Goal: Task Accomplishment & Management: Use online tool/utility

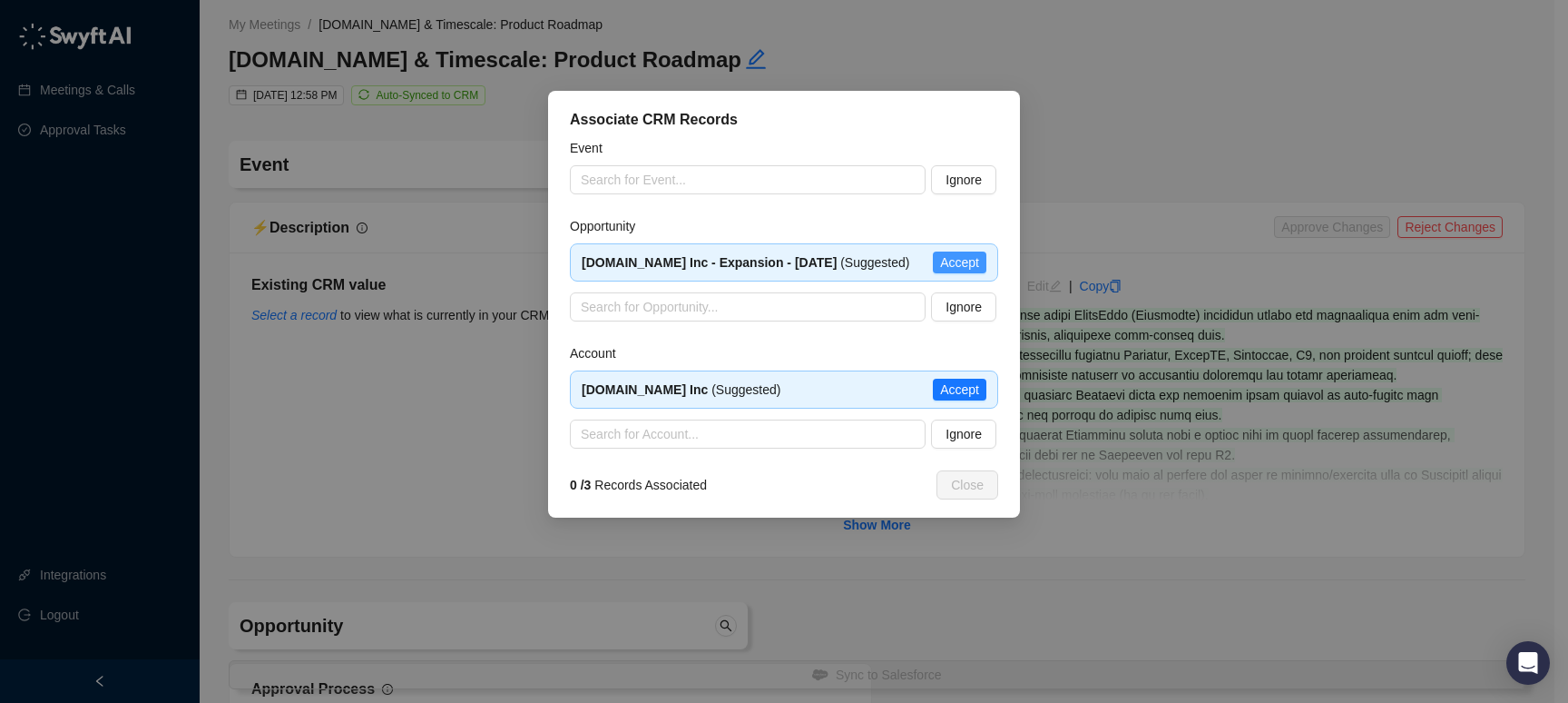
click at [959, 272] on span "Accept" at bounding box center [960, 262] width 39 height 20
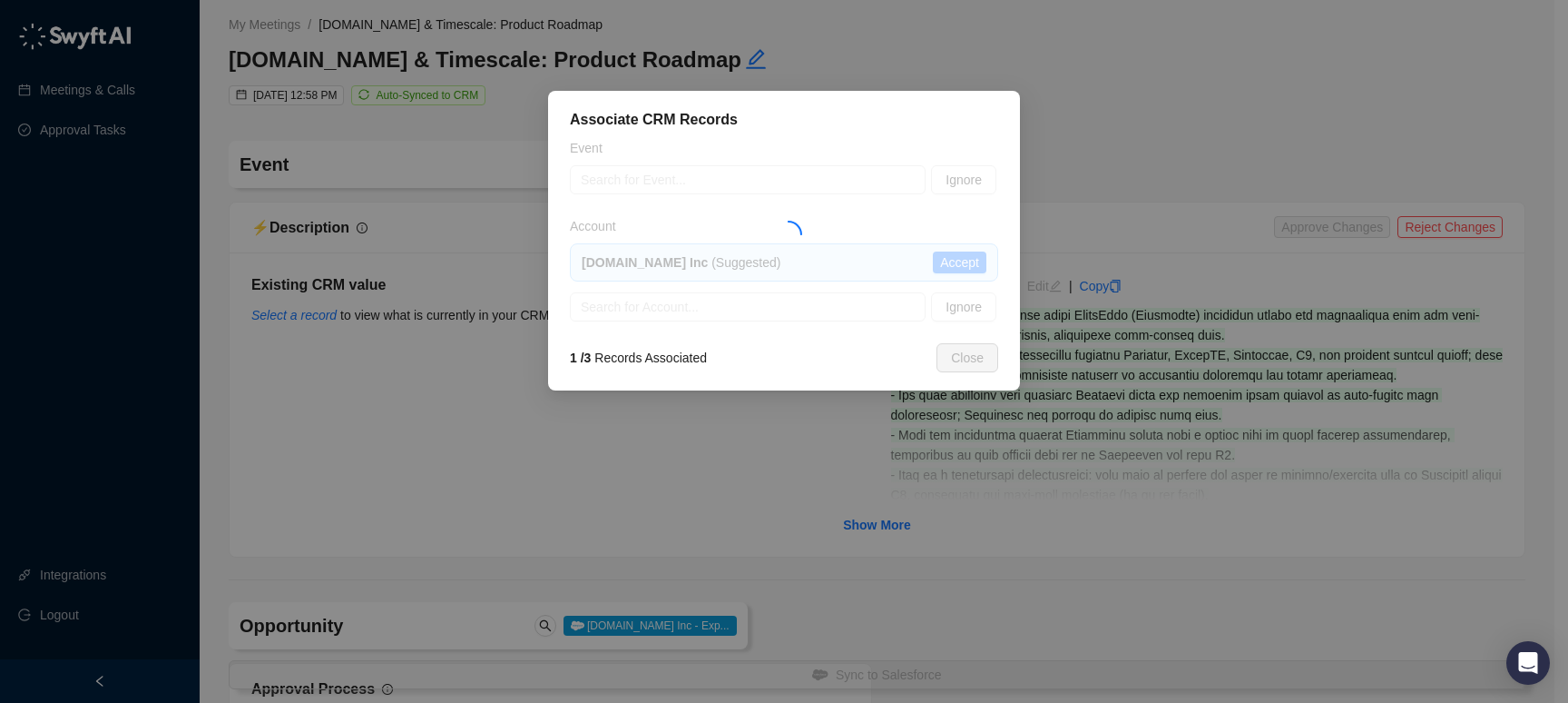
type textarea "**********"
type input "**********"
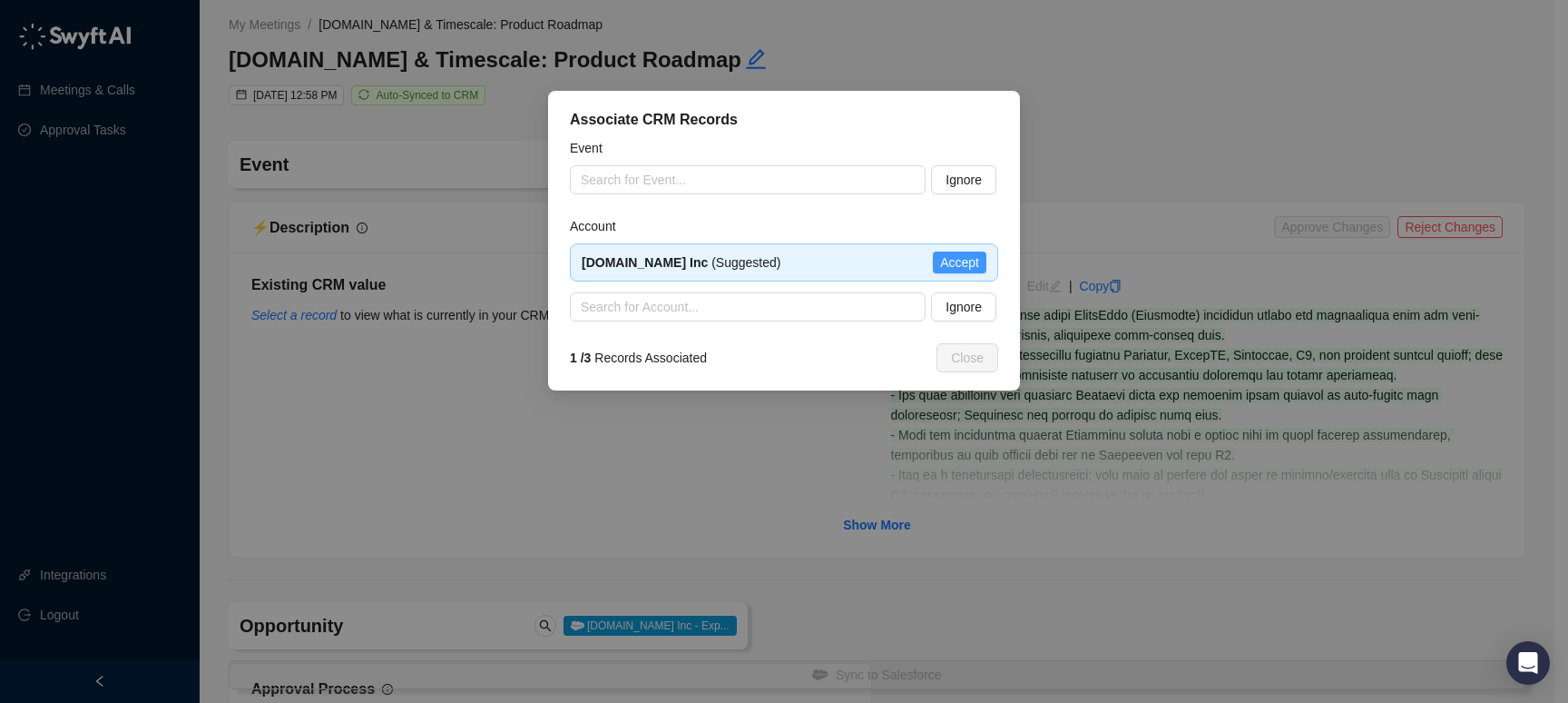
click at [947, 263] on span "Accept" at bounding box center [960, 262] width 39 height 20
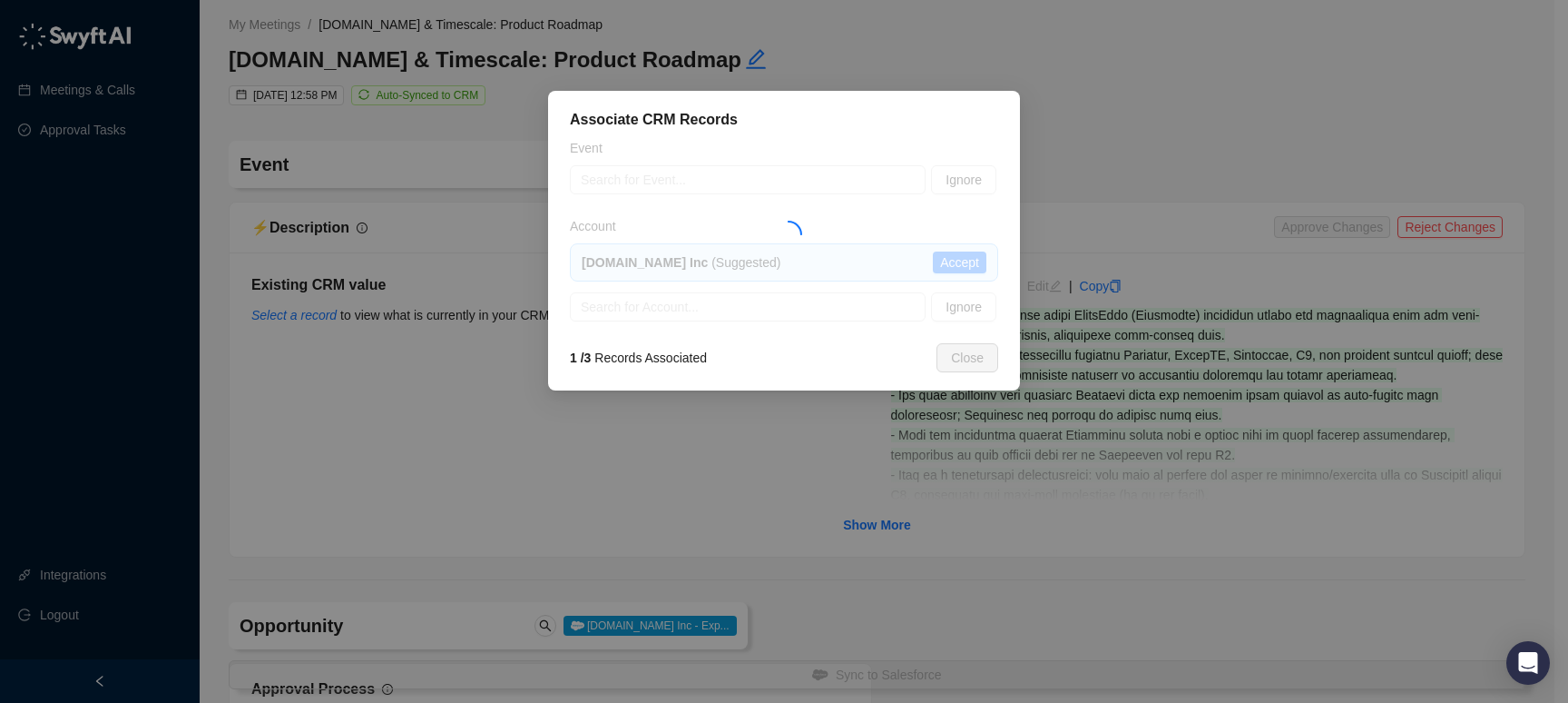
type textarea "**********"
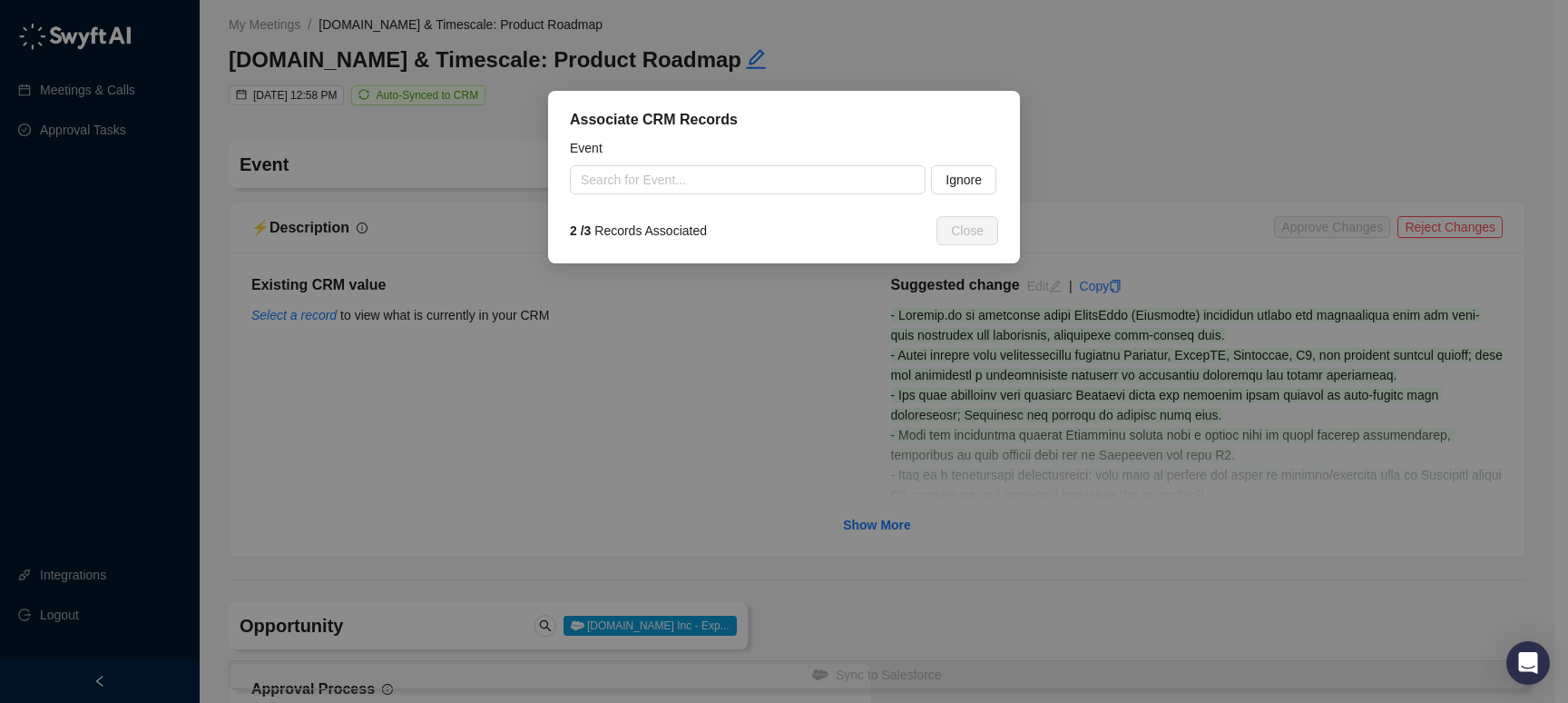
click at [781, 182] on input "search" at bounding box center [742, 179] width 324 height 27
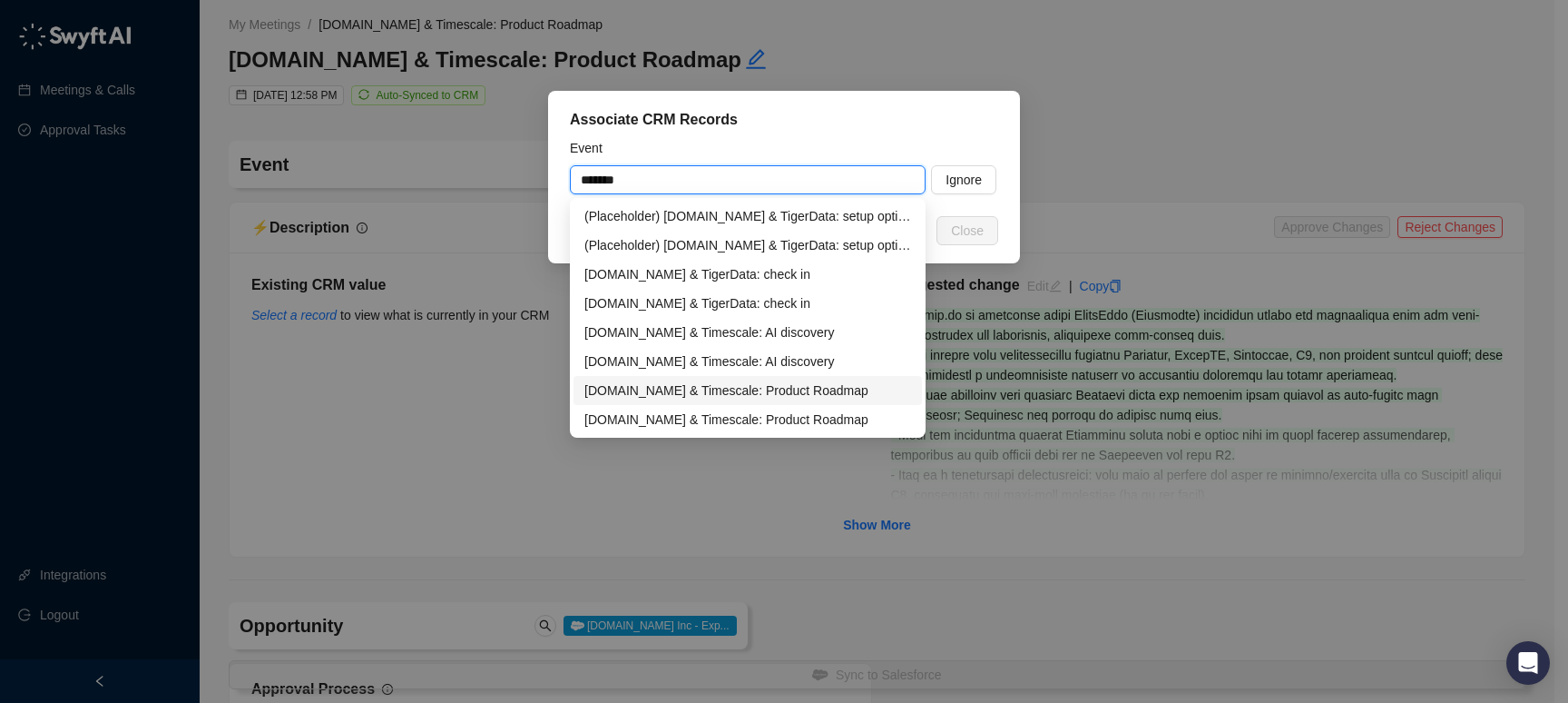
click at [810, 389] on div "[DOMAIN_NAME] & Timescale: Product Roadmap" at bounding box center [747, 390] width 327 height 20
type input "**********"
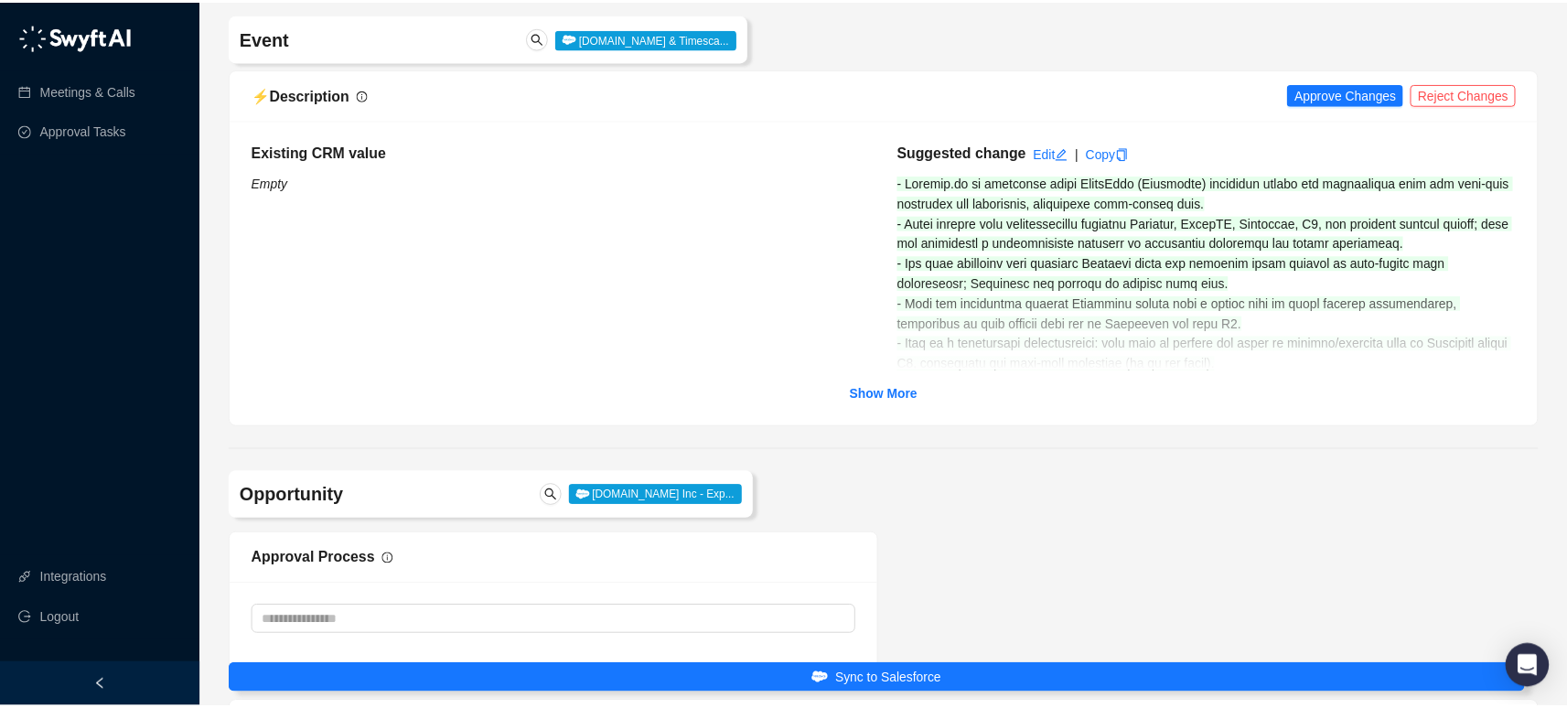
scroll to position [135, 0]
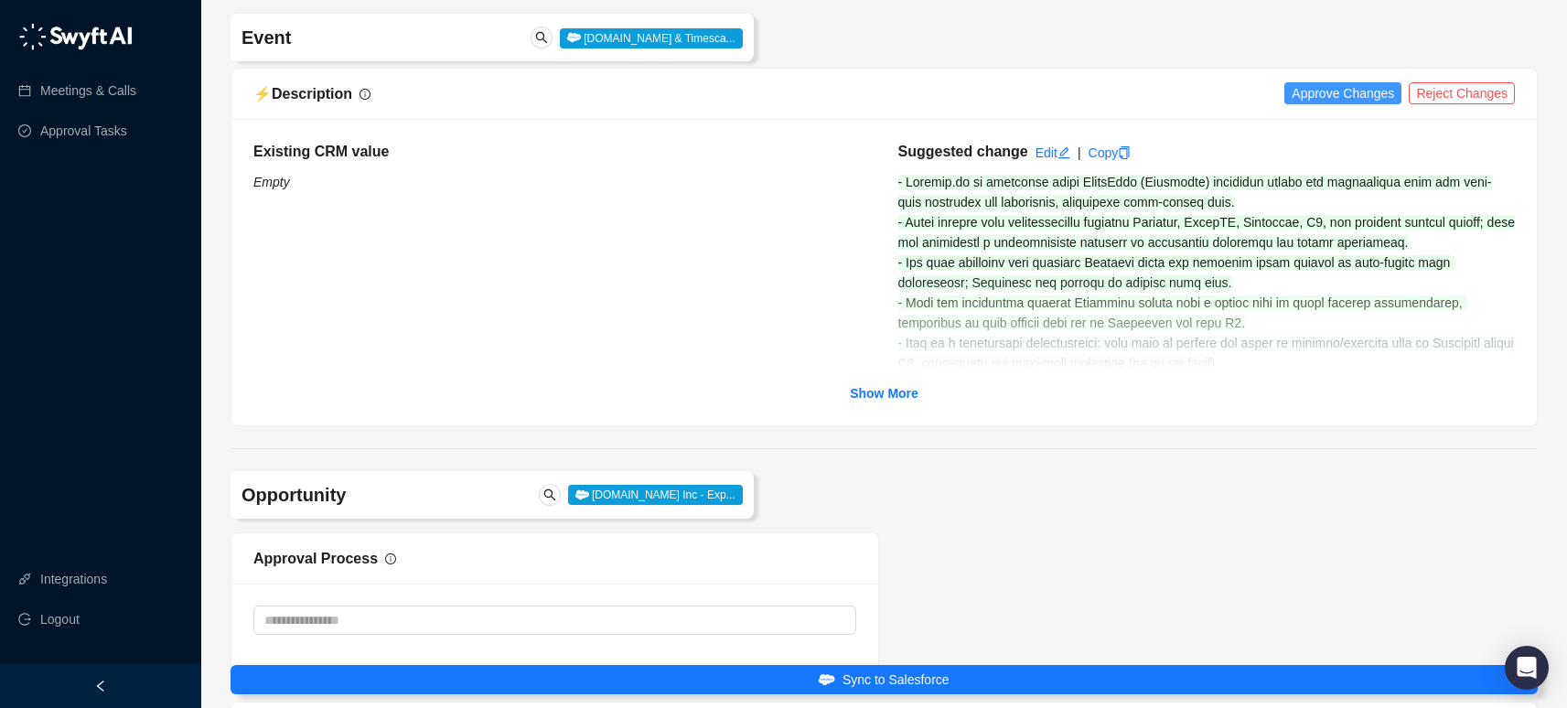
click at [1323, 98] on span "Approve Changes" at bounding box center [1342, 93] width 102 height 20
click at [1093, 156] on link "Copy" at bounding box center [1087, 152] width 43 height 15
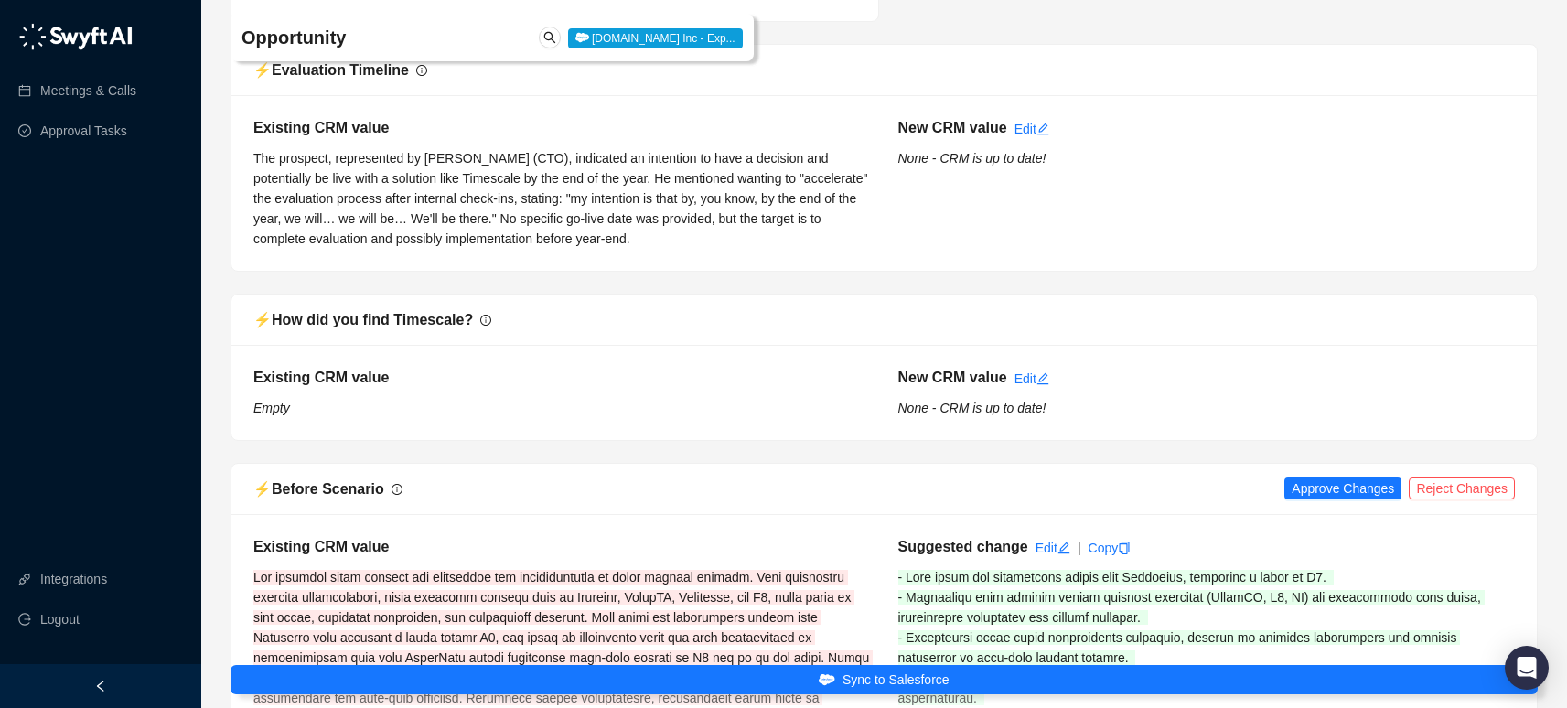
scroll to position [2912, 0]
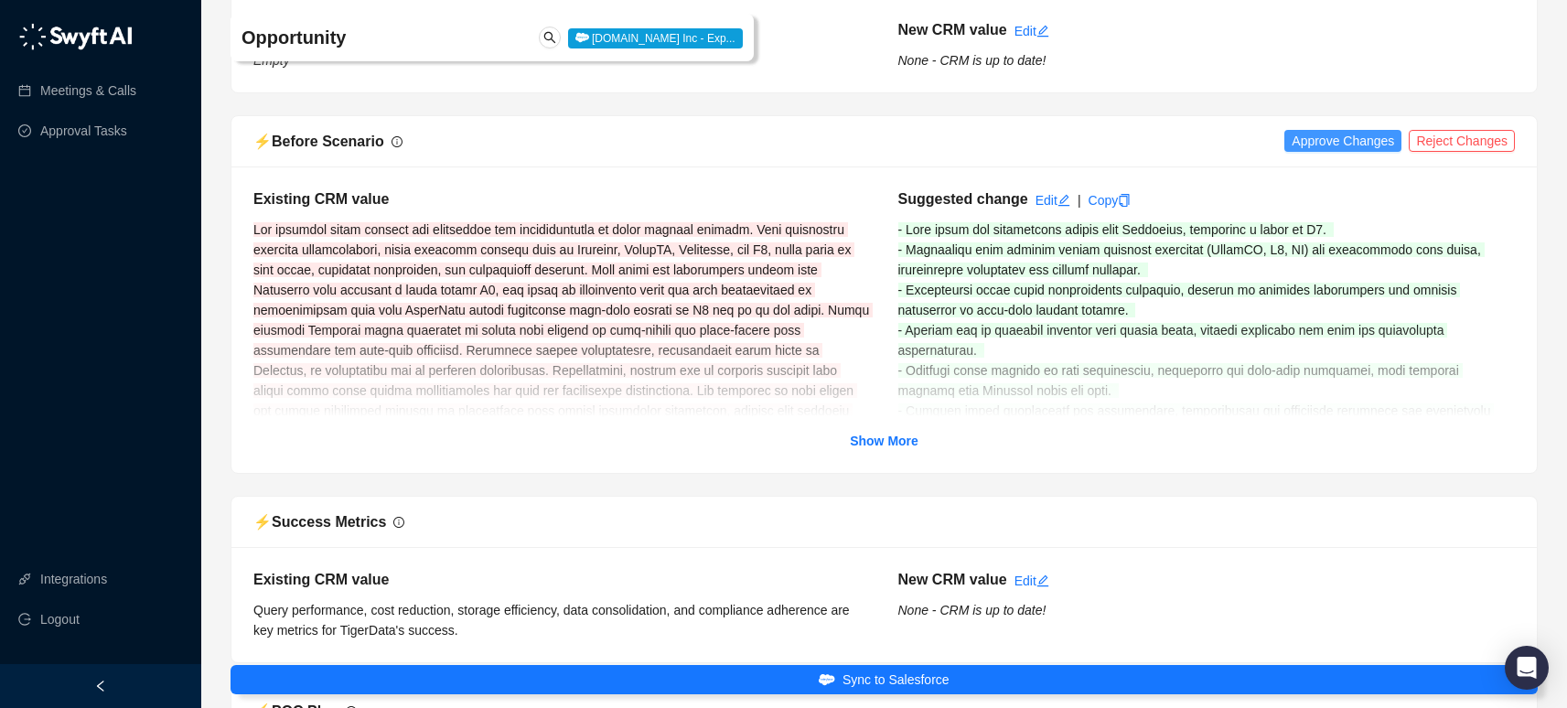
click at [1347, 143] on span "Approve Changes" at bounding box center [1342, 141] width 102 height 20
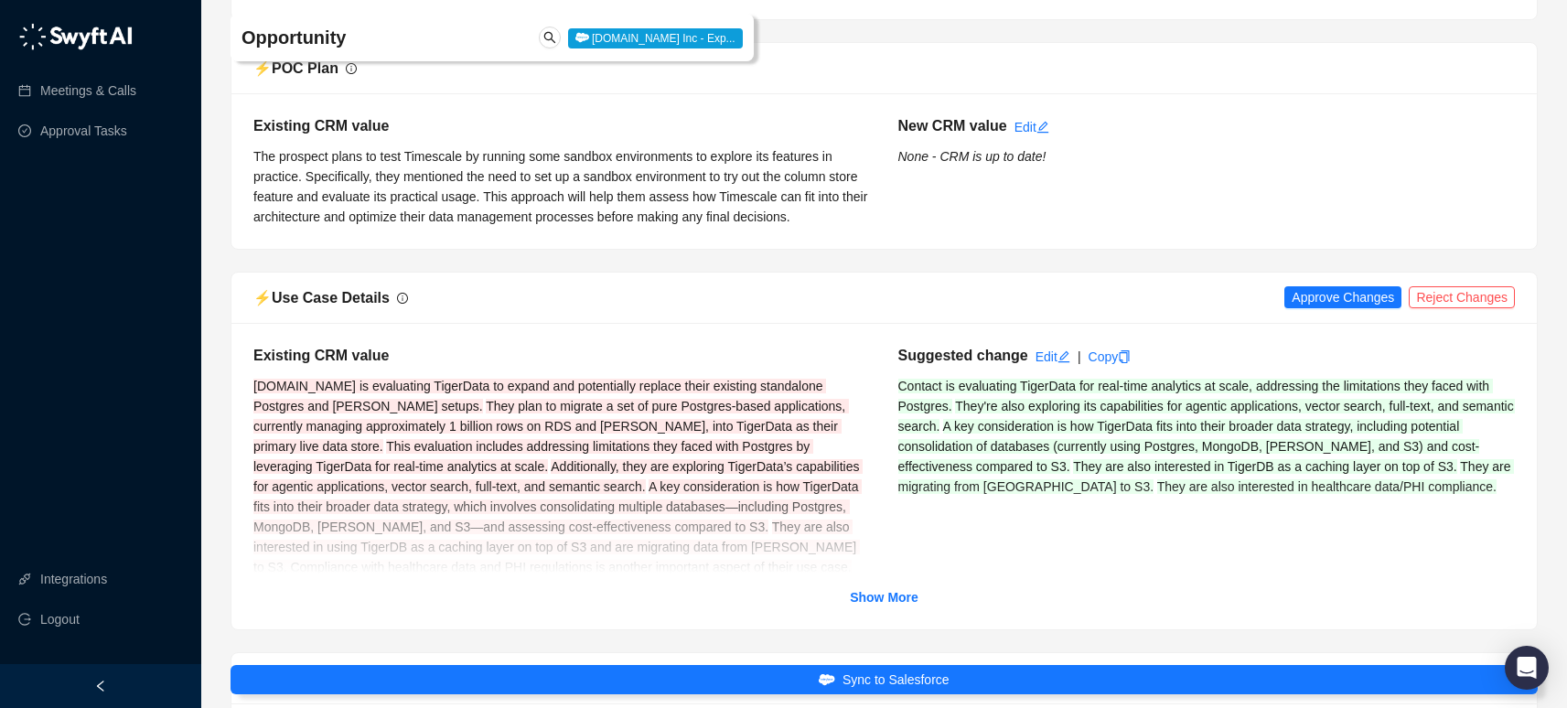
scroll to position [3755, 0]
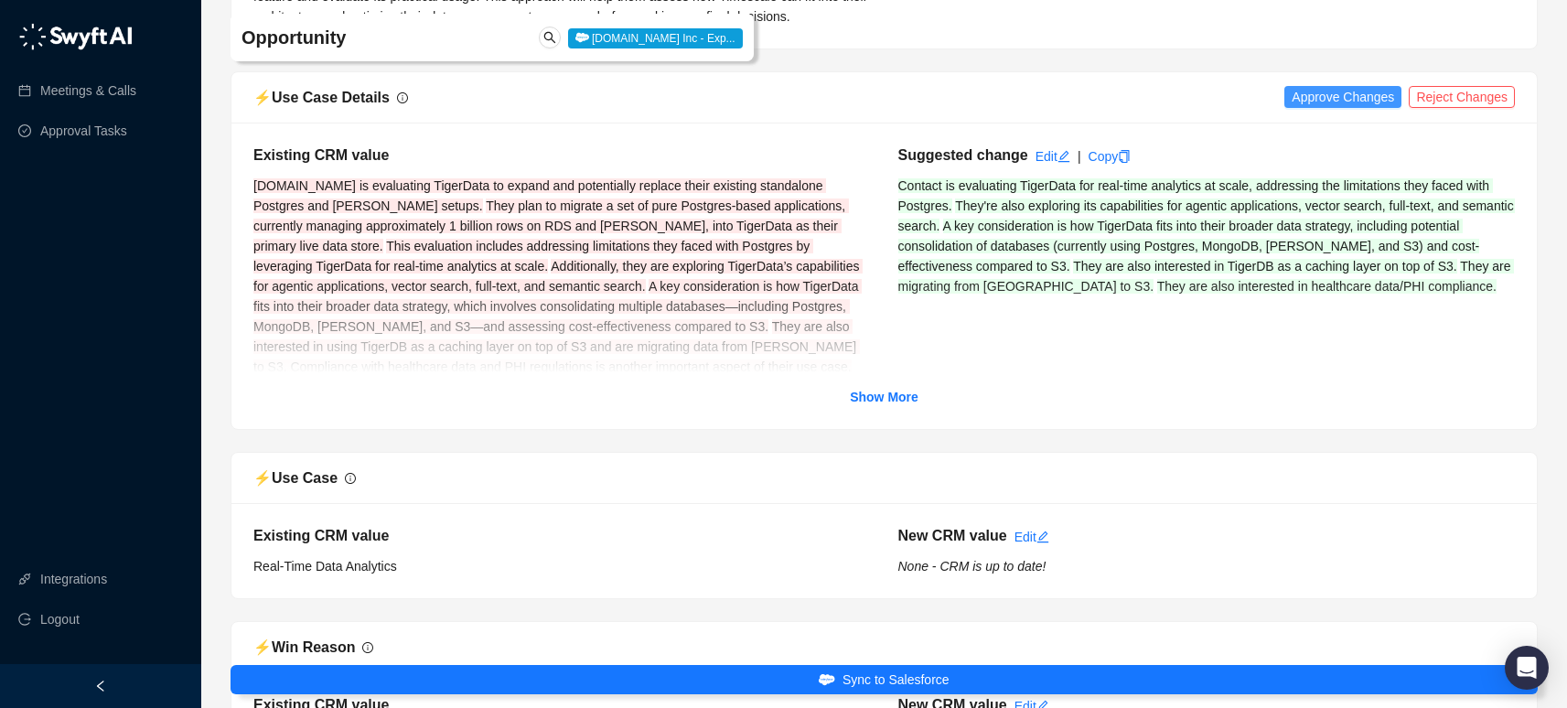
click at [1324, 95] on span "Approve Changes" at bounding box center [1342, 97] width 102 height 20
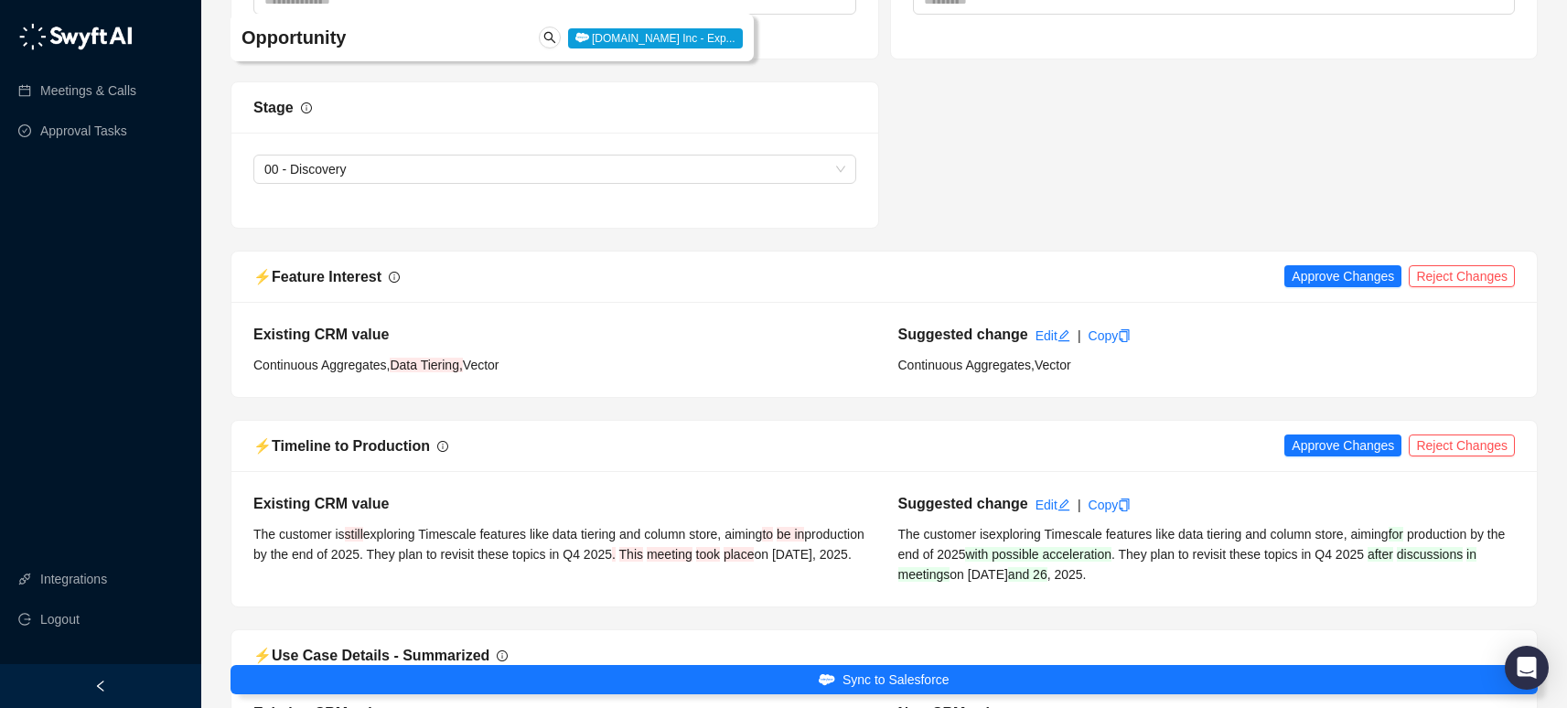
scroll to position [5252, 0]
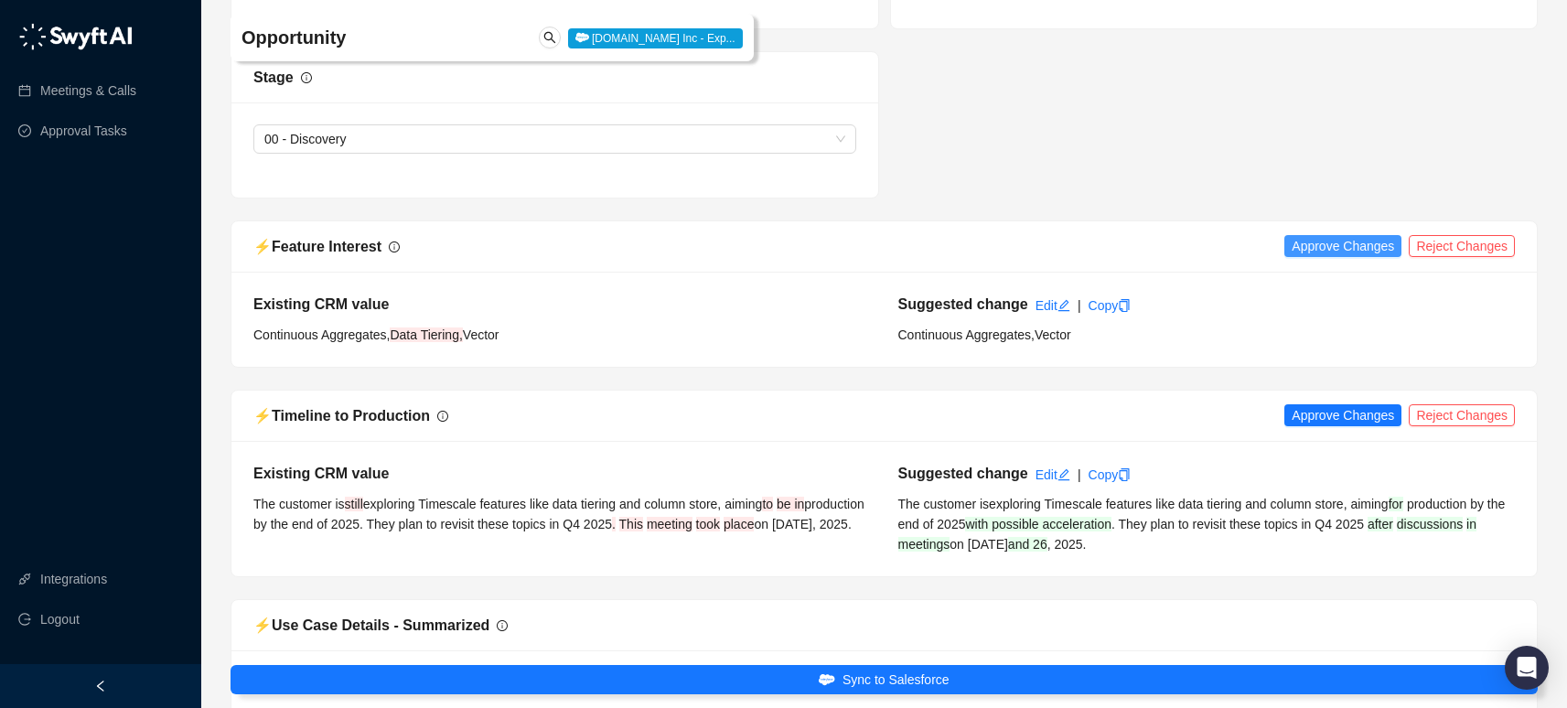
click at [1319, 243] on span "Approve Changes" at bounding box center [1342, 246] width 102 height 20
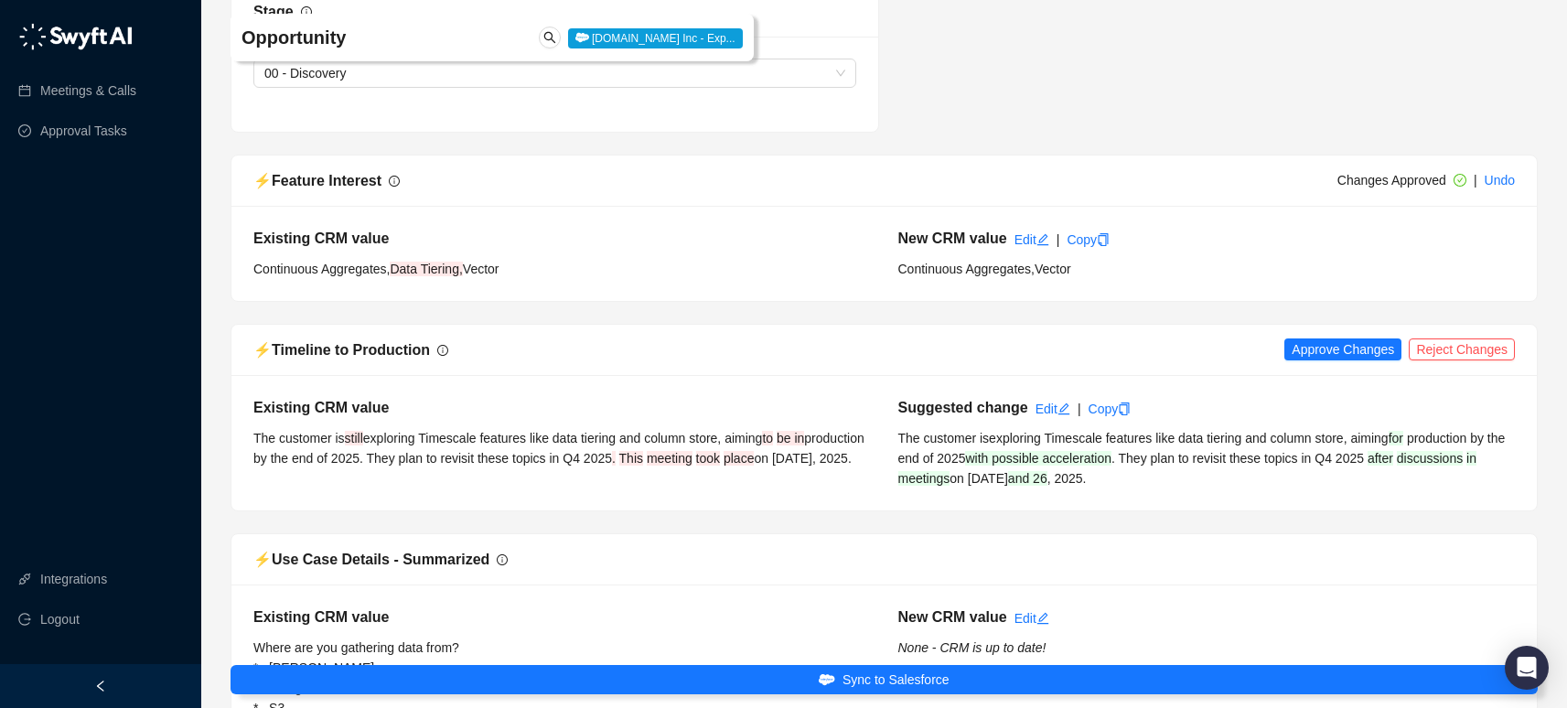
scroll to position [5590, 0]
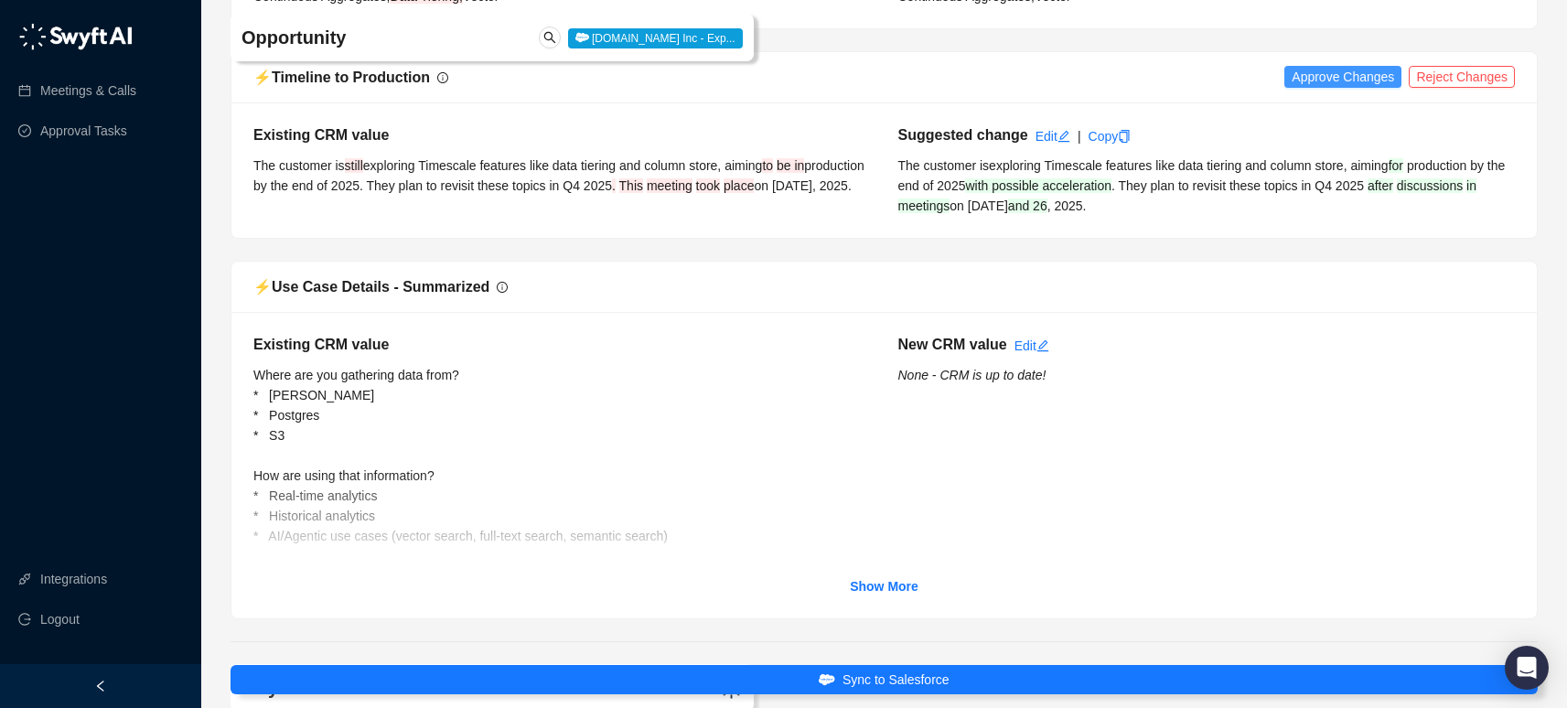
click at [1344, 83] on span "Approve Changes" at bounding box center [1342, 77] width 102 height 20
click at [1502, 77] on link "Undo" at bounding box center [1499, 77] width 30 height 15
click at [1443, 78] on span "Reject Changes" at bounding box center [1461, 77] width 91 height 20
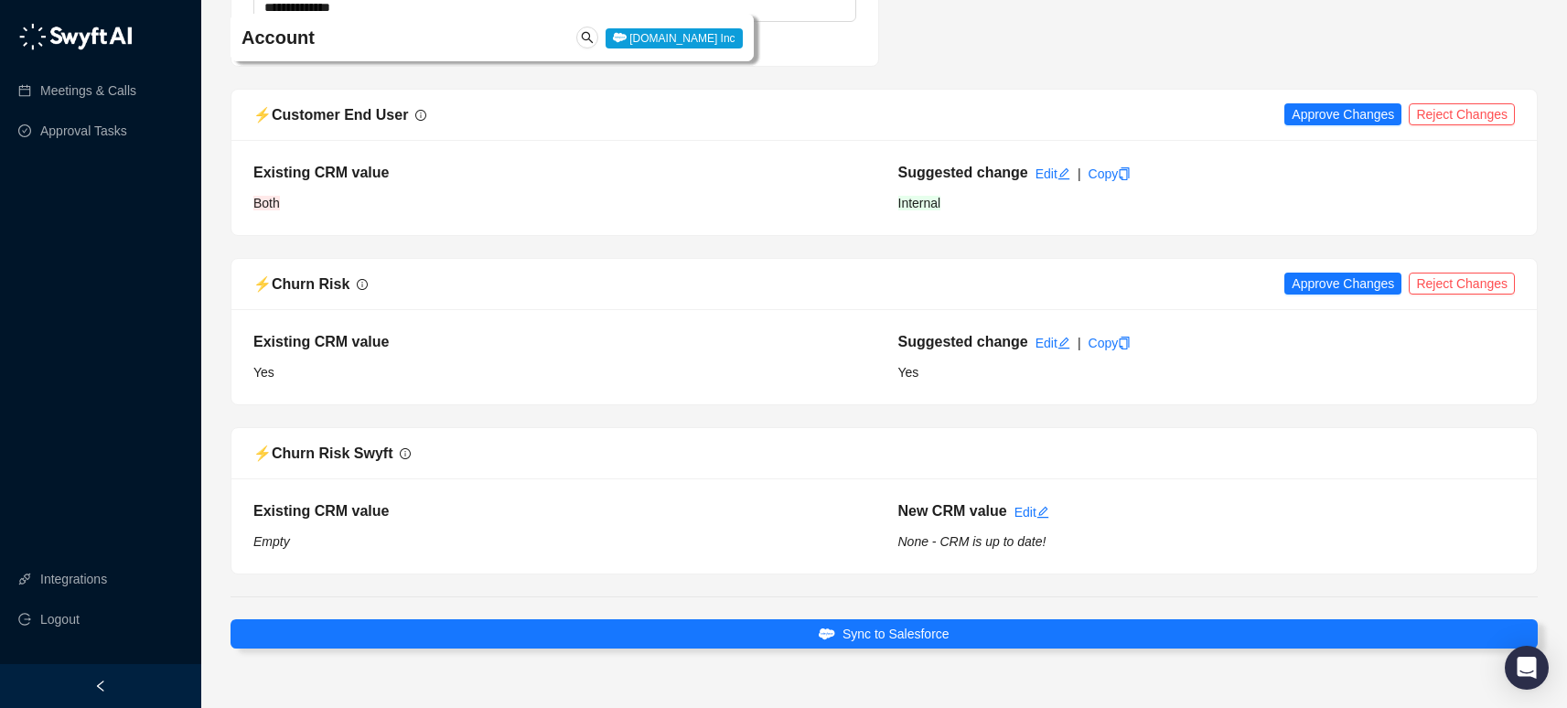
scroll to position [7735, 0]
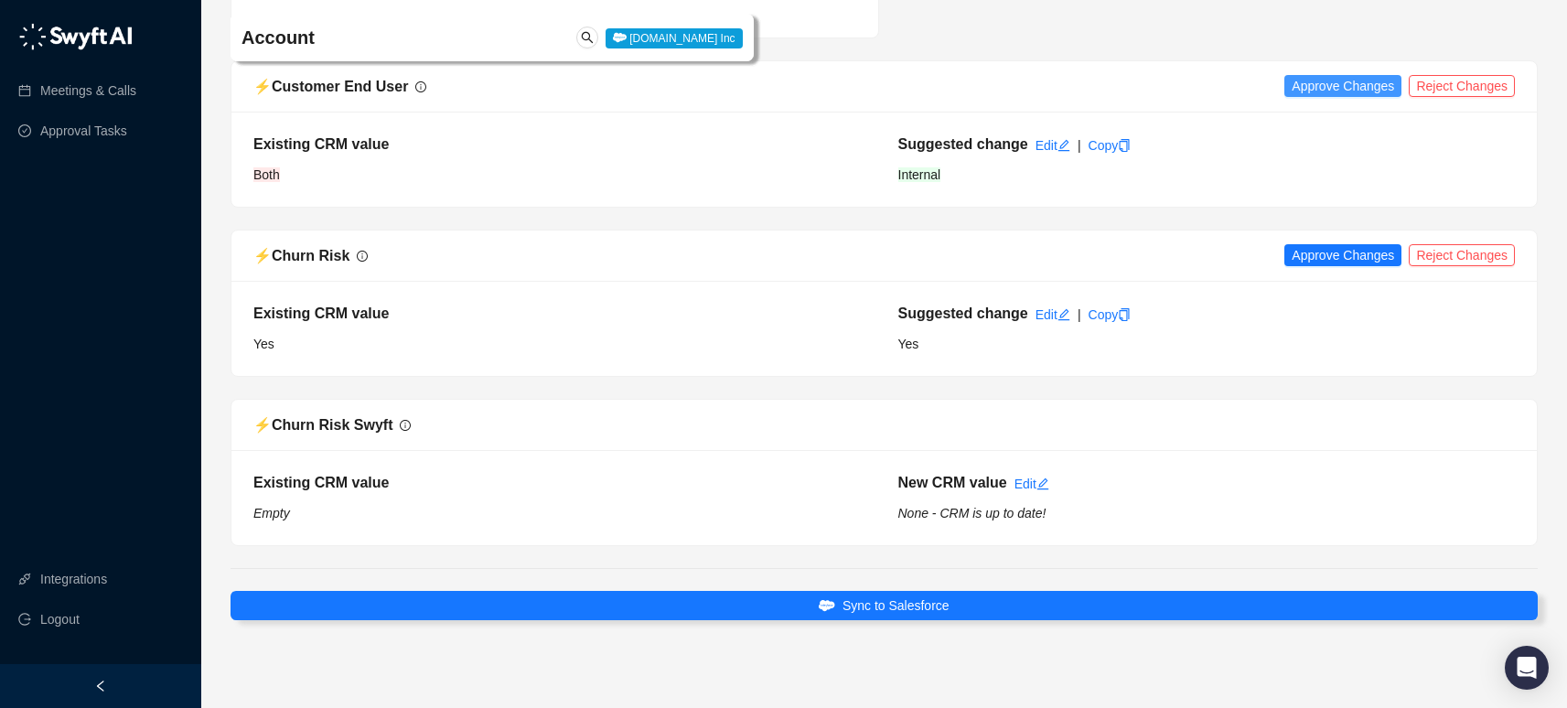
click at [1370, 88] on span "Approve Changes" at bounding box center [1342, 86] width 102 height 20
click at [1486, 250] on span "Reject Changes" at bounding box center [1461, 255] width 91 height 20
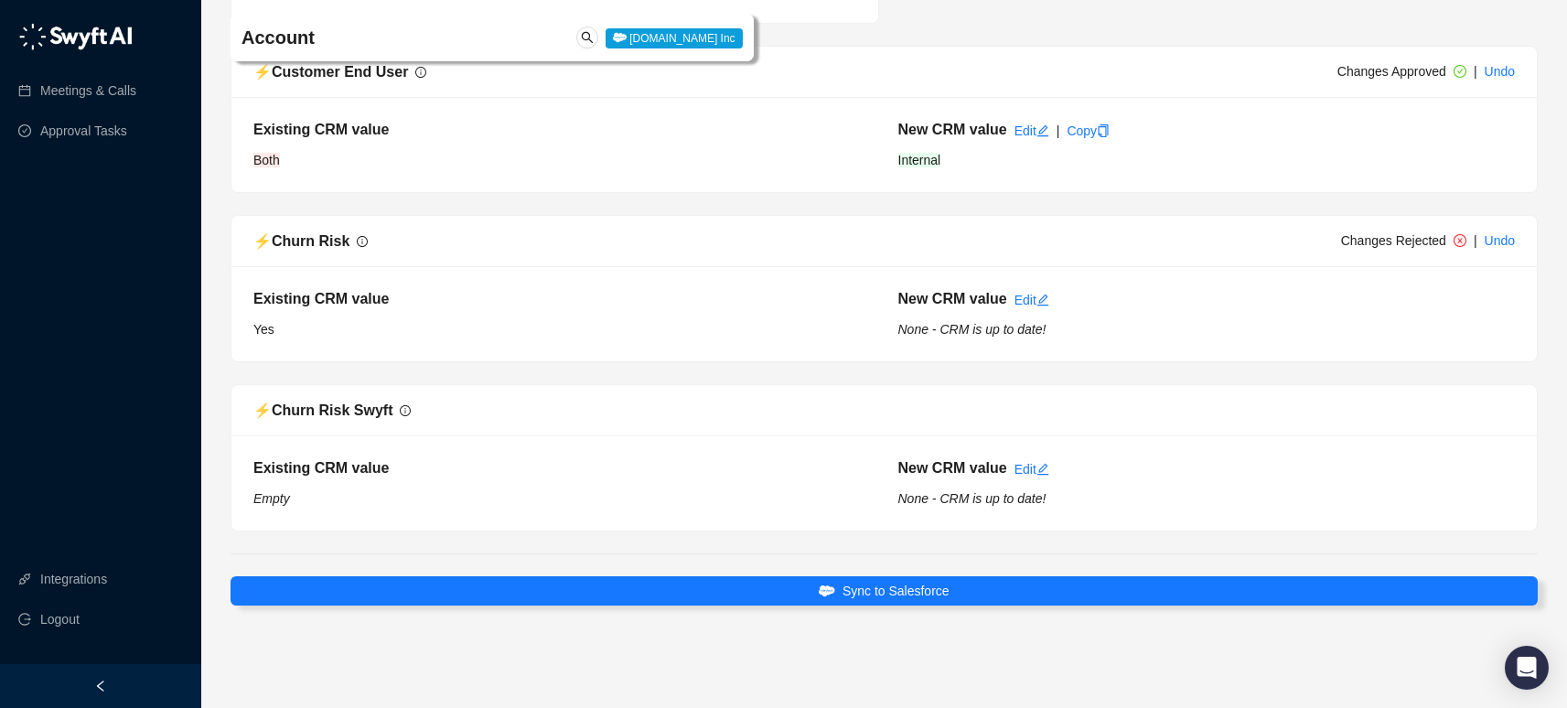
scroll to position [7750, 0]
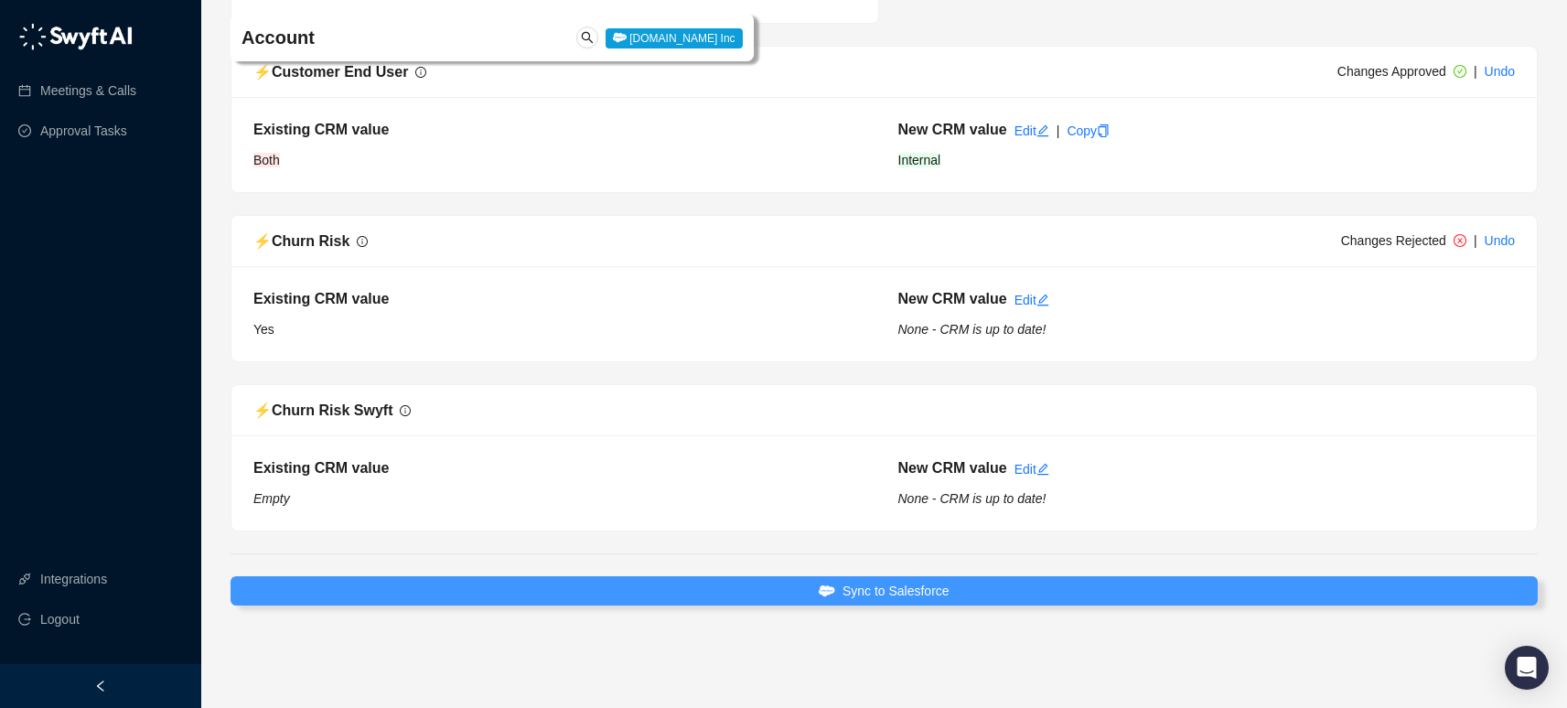
click at [974, 593] on button "Sync to Salesforce" at bounding box center [883, 590] width 1307 height 29
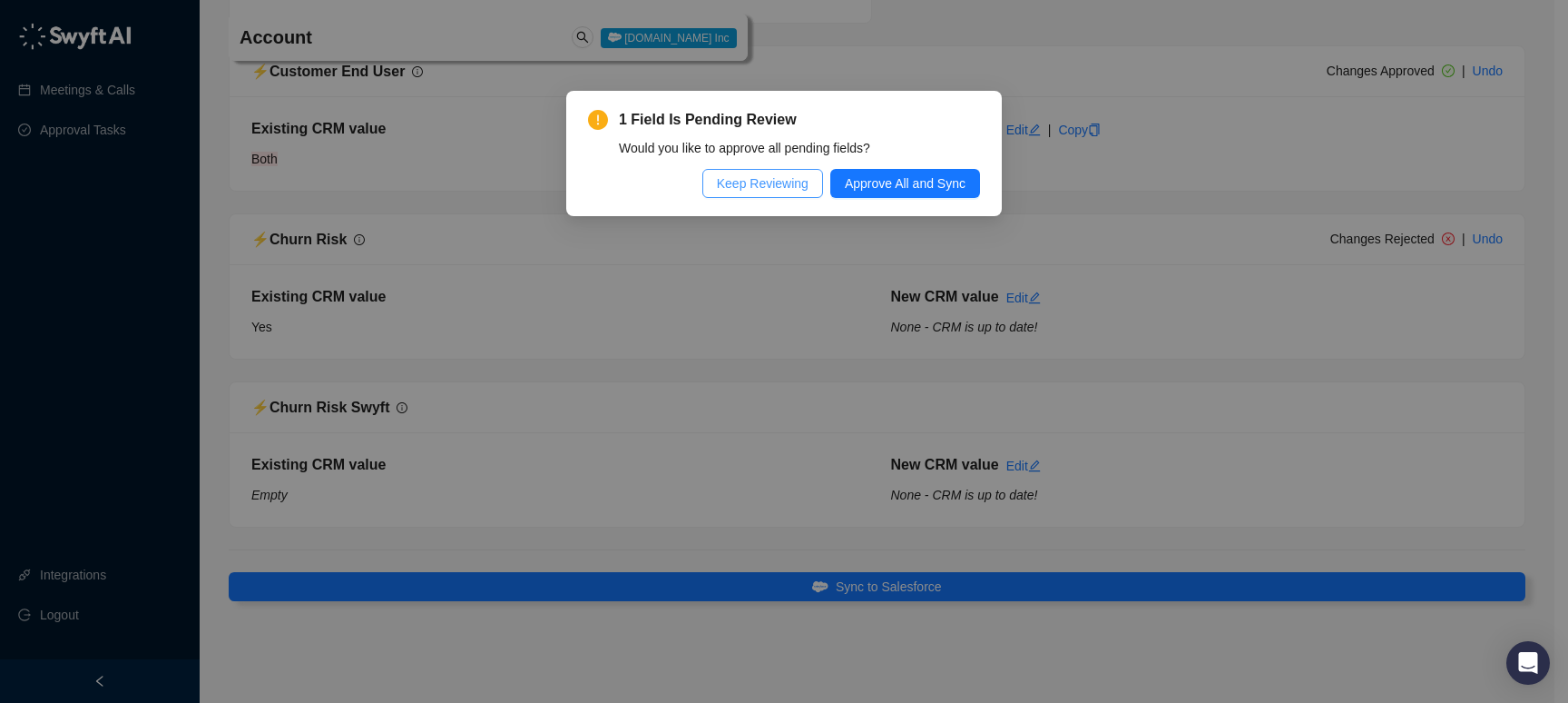
click at [794, 186] on span "Keep Reviewing" at bounding box center [763, 184] width 91 height 20
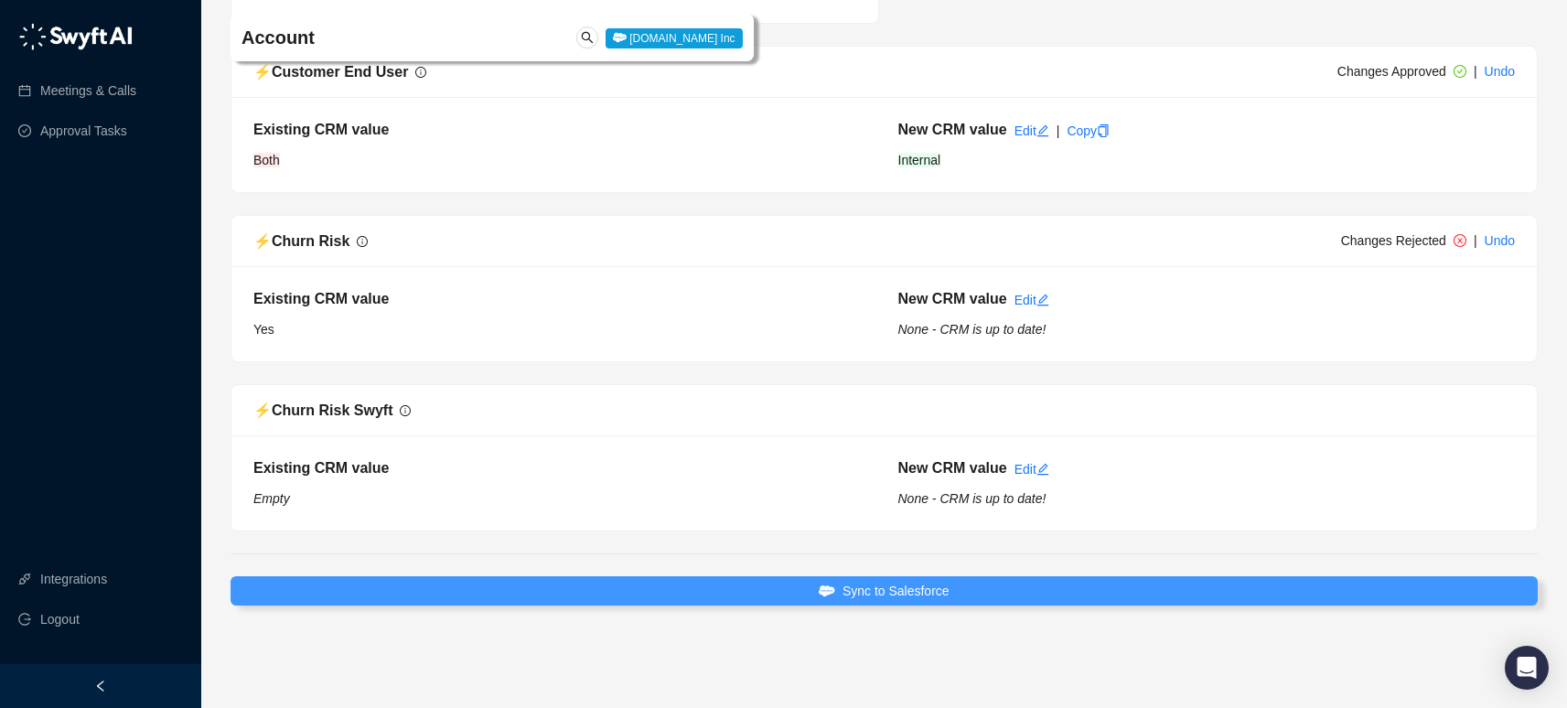
click at [976, 598] on button "Sync to Salesforce" at bounding box center [883, 590] width 1307 height 29
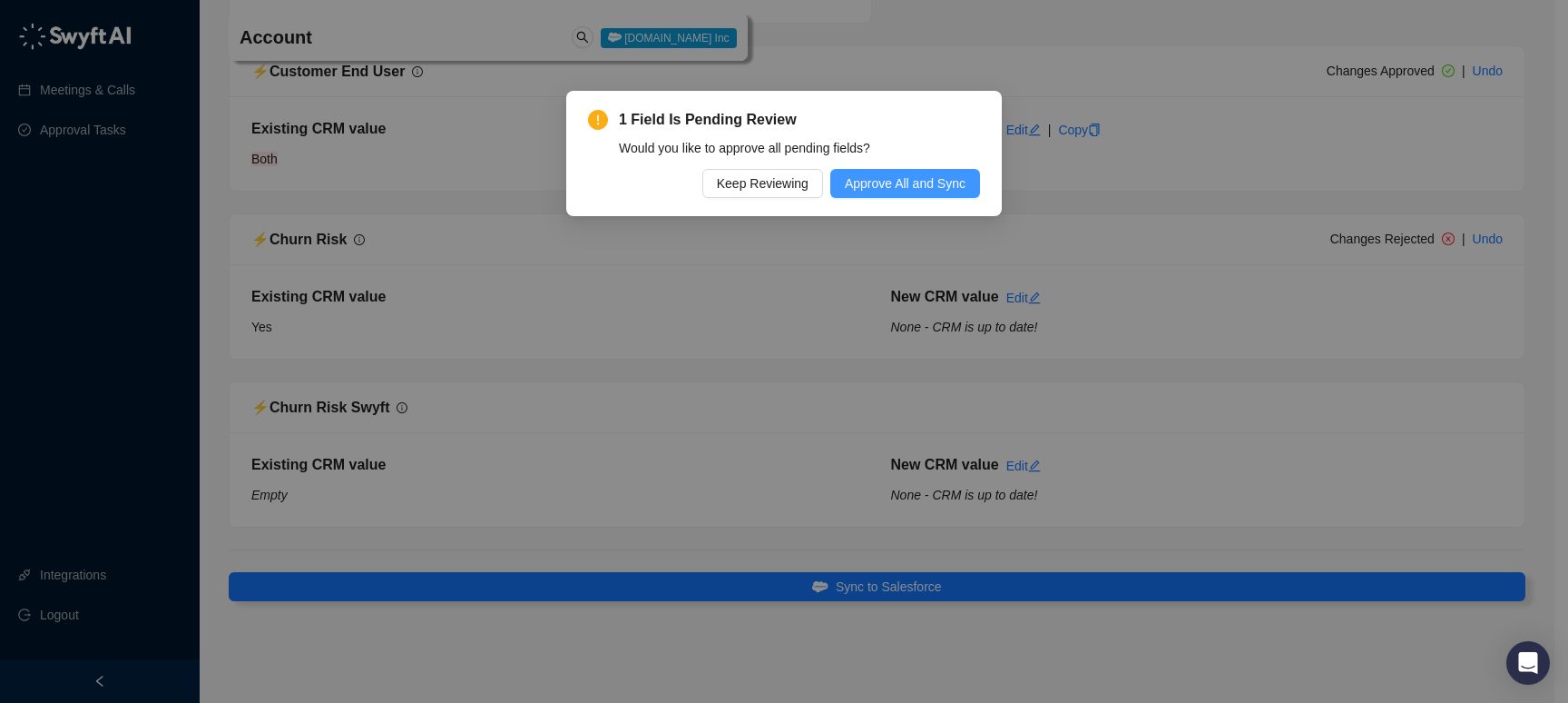
click at [938, 189] on span "Approve All and Sync" at bounding box center [905, 184] width 121 height 20
